Goal: Find specific page/section

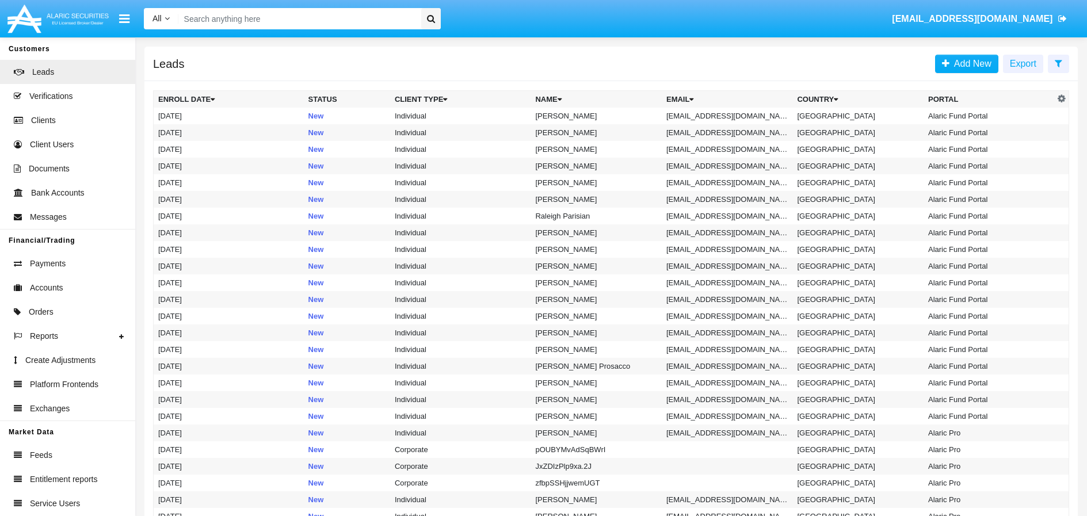
click at [307, 24] on input "Search" at bounding box center [297, 18] width 239 height 21
click at [347, 16] on input "Search" at bounding box center [297, 18] width 239 height 21
paste input "[EMAIL_ADDRESS]"
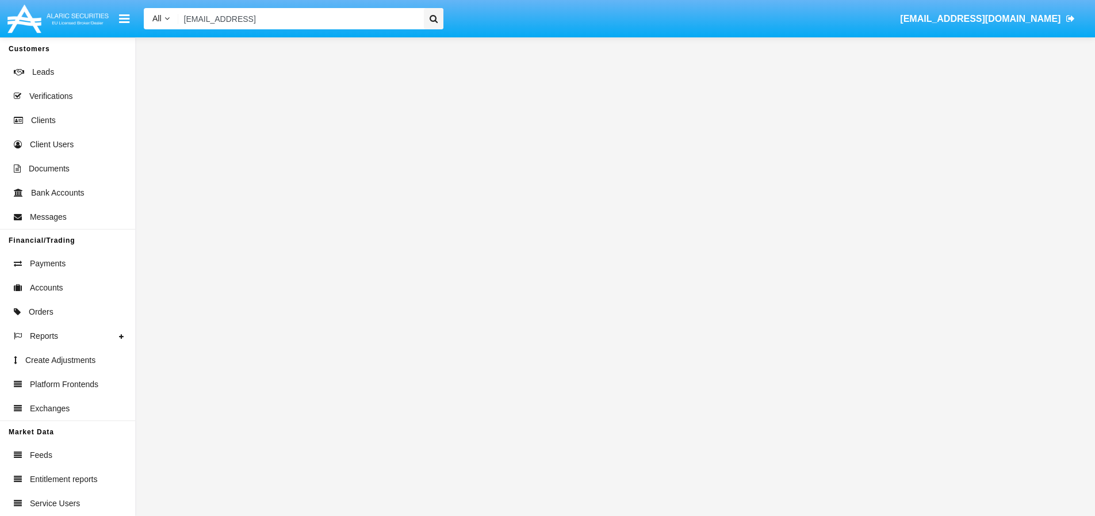
type input "[EMAIL_ADDRESS]"
click at [432, 23] on div at bounding box center [434, 18] width 20 height 21
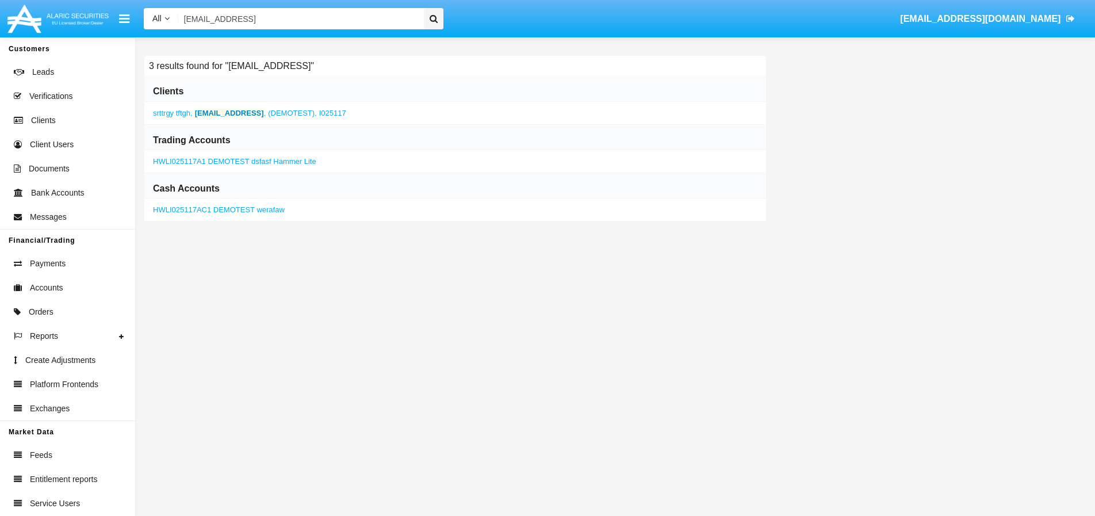
click at [216, 114] on b "[EMAIL_ADDRESS]" at bounding box center [229, 113] width 69 height 9
